Goal: Task Accomplishment & Management: Complete application form

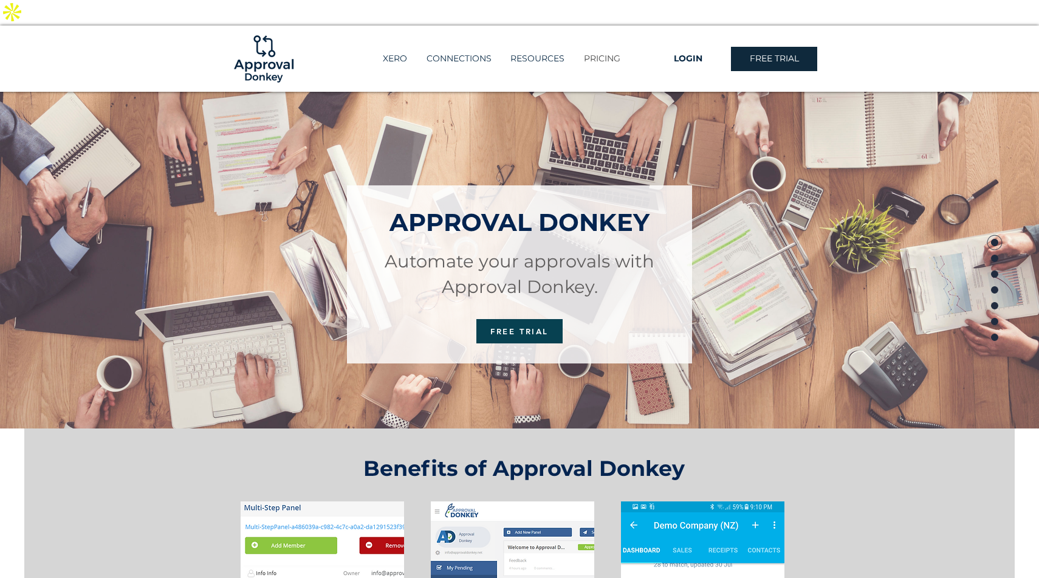
click at [588, 49] on p "PRICING" at bounding box center [602, 59] width 49 height 20
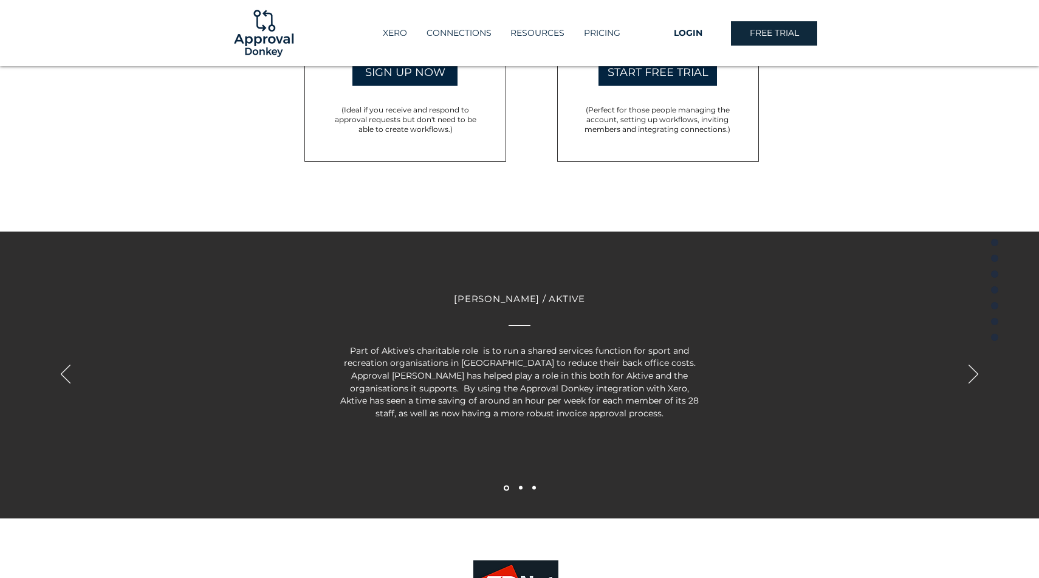
scroll to position [1759, 0]
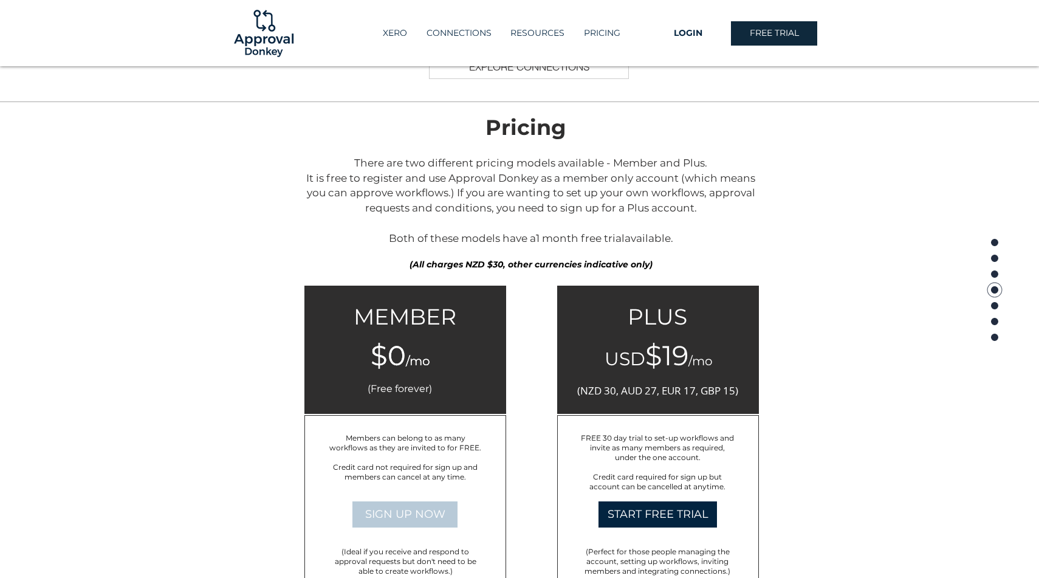
click at [414, 507] on span "SIGN UP NOW" at bounding box center [405, 514] width 80 height 15
